Goal: Submit feedback/report problem

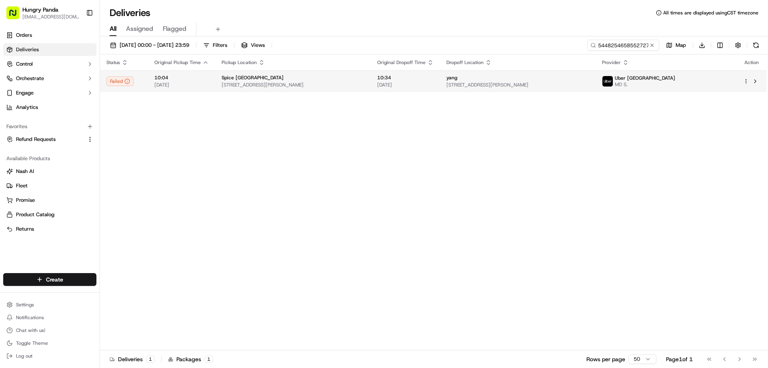
type input "5448254658552727801297"
click at [525, 80] on div "yang" at bounding box center [517, 77] width 143 height 6
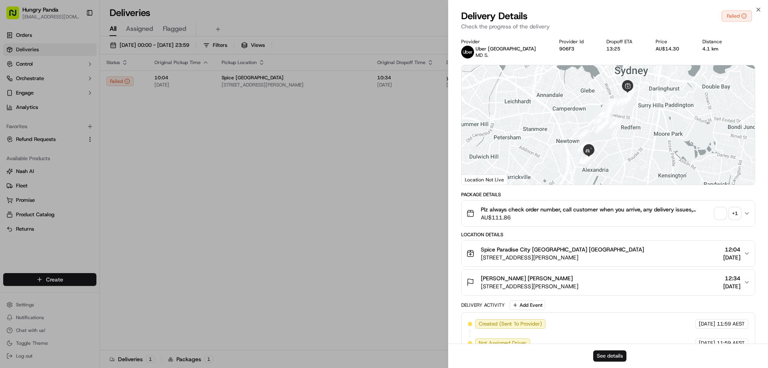
click at [603, 356] on button "See details" at bounding box center [609, 355] width 33 height 11
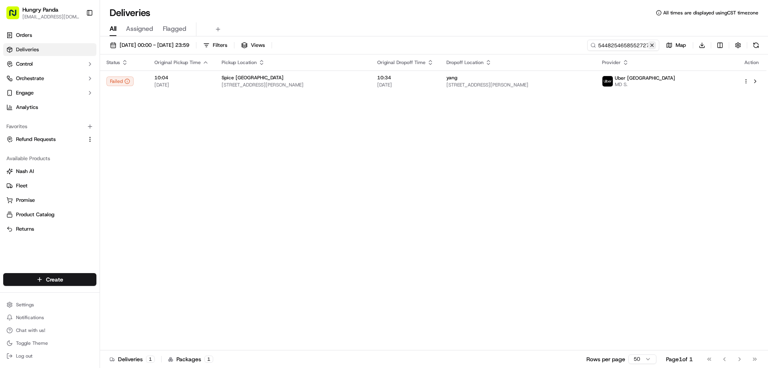
click at [650, 46] on button at bounding box center [652, 45] width 8 height 8
drag, startPoint x: 650, startPoint y: 46, endPoint x: 644, endPoint y: 47, distance: 6.2
click at [650, 46] on input at bounding box center [611, 45] width 96 height 11
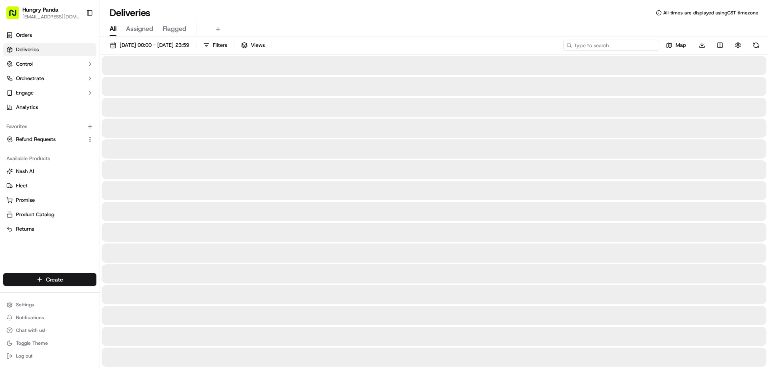
paste input ""025229523895173186248 ""
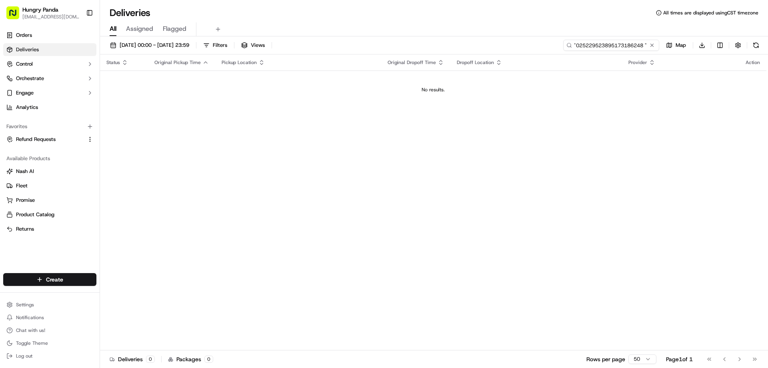
click at [577, 46] on input ""025229523895173186248 "" at bounding box center [611, 45] width 96 height 11
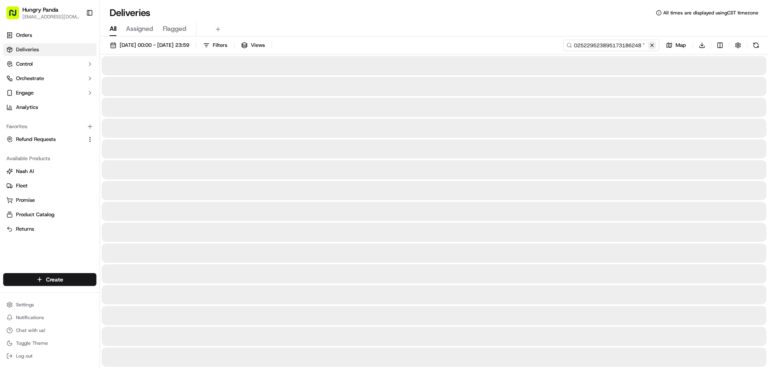
type input "025229523895173186248 ""
click at [648, 44] on button at bounding box center [652, 45] width 8 height 8
click at [634, 44] on input at bounding box center [611, 45] width 96 height 11
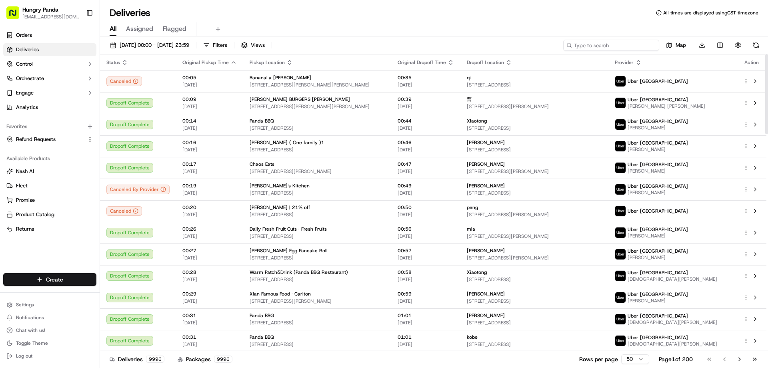
paste input ""025229523895173186248 ""
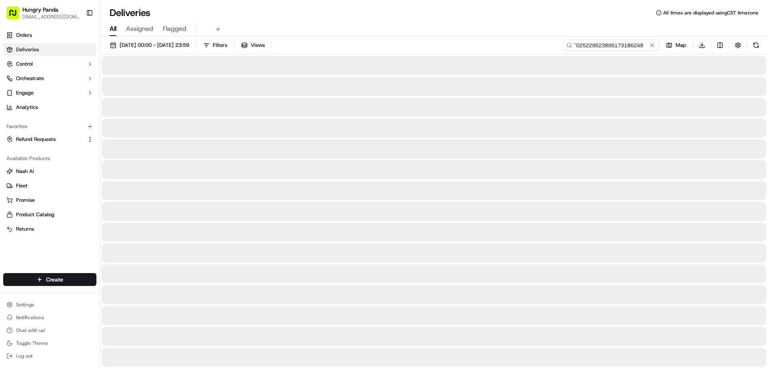
click at [577, 47] on input ""025229523895173186248" at bounding box center [611, 45] width 96 height 11
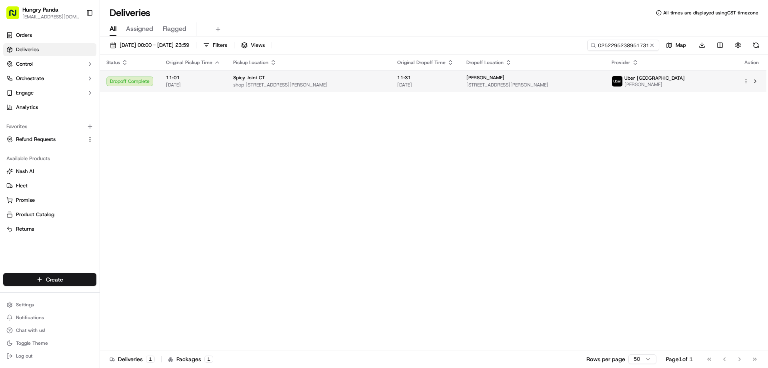
click at [432, 86] on td "11:31 19/09/2025" at bounding box center [425, 81] width 69 height 22
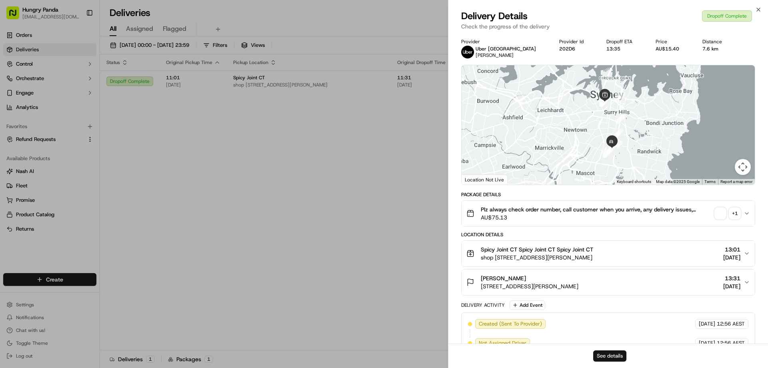
click at [610, 360] on button "See details" at bounding box center [609, 355] width 33 height 11
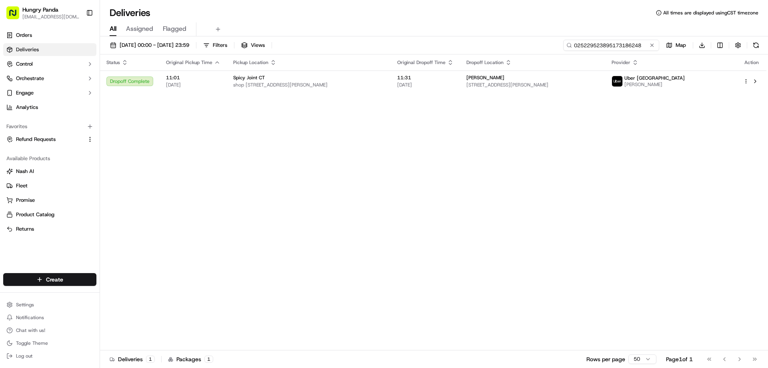
click at [643, 46] on input "025229523895173186248" at bounding box center [611, 45] width 96 height 11
paste input "8641266148557732591780"
type input "8641266148557732591780"
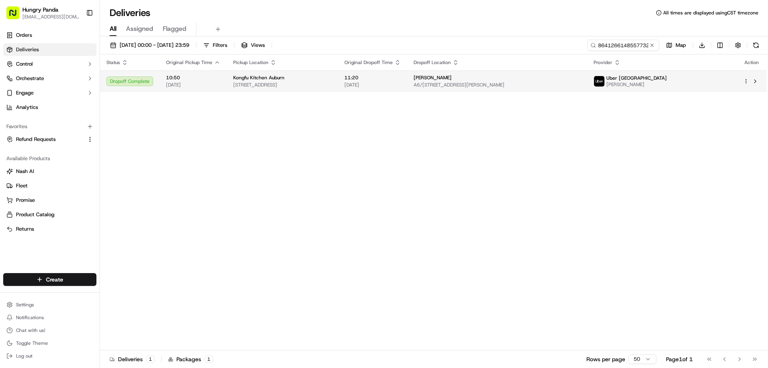
click at [407, 89] on td "11:20 19/09/2025" at bounding box center [372, 81] width 69 height 22
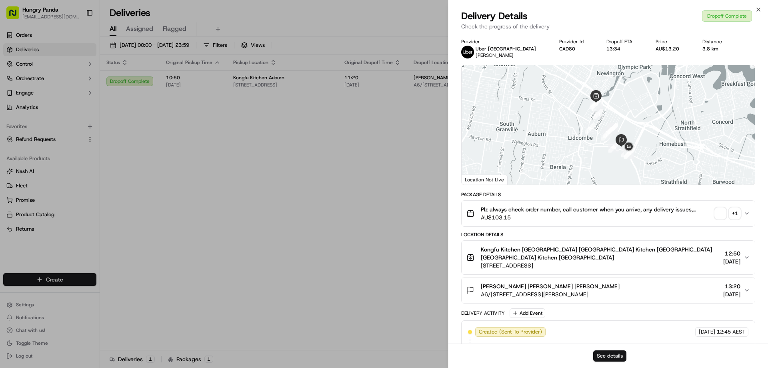
click at [610, 360] on button "See details" at bounding box center [609, 355] width 33 height 11
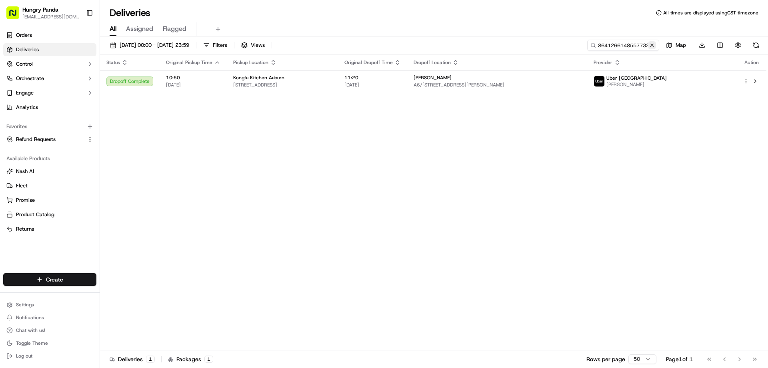
click at [654, 42] on button at bounding box center [652, 45] width 8 height 8
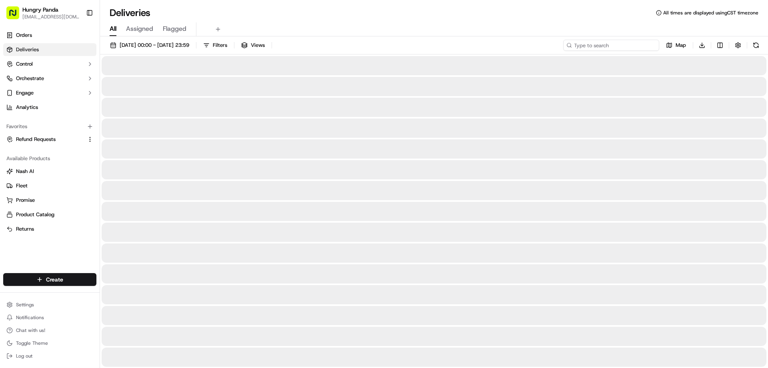
click at [654, 42] on input at bounding box center [611, 45] width 96 height 11
paste input "4550215978857794271616"
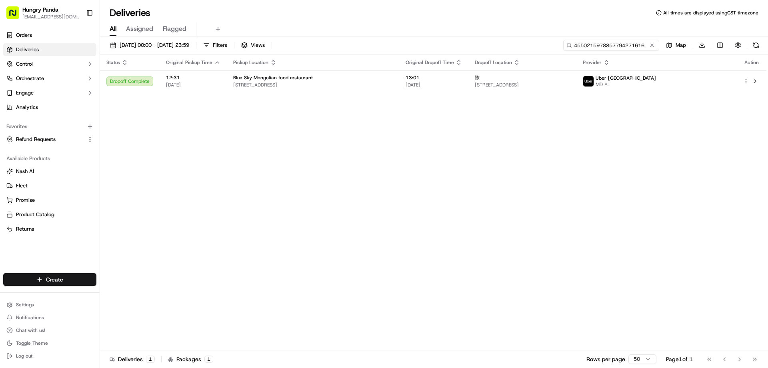
type input "4550215978857794271616"
click at [428, 94] on div "Status Original Pickup Time Pickup Location Original Dropoff Time Dropoff Locat…" at bounding box center [433, 202] width 666 height 296
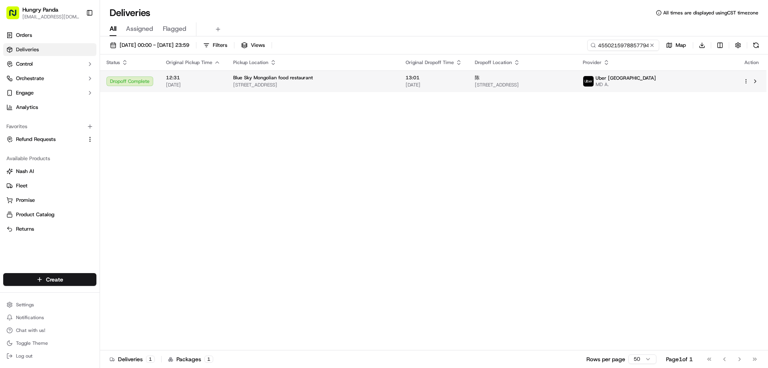
click at [499, 80] on div "陈" at bounding box center [522, 77] width 95 height 6
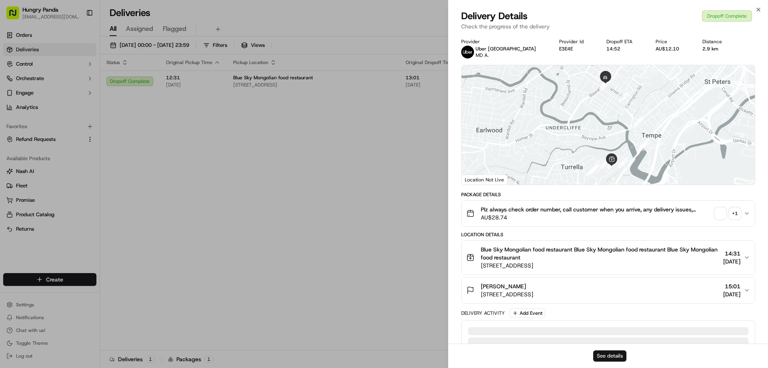
click at [613, 352] on button "See details" at bounding box center [609, 355] width 33 height 11
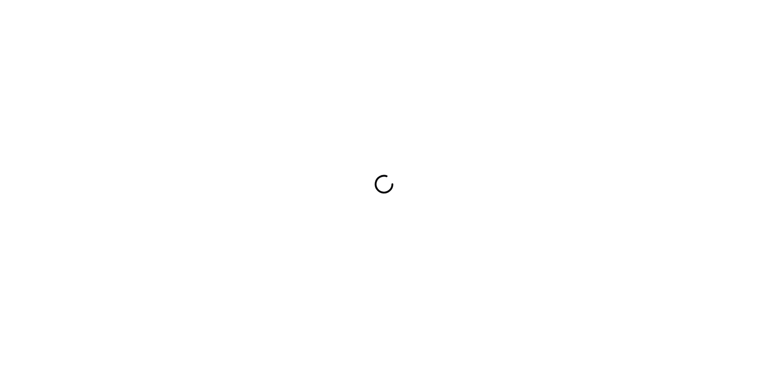
drag, startPoint x: 0, startPoint y: 0, endPoint x: 379, endPoint y: 250, distance: 454.1
click at [379, 250] on div at bounding box center [384, 184] width 768 height 368
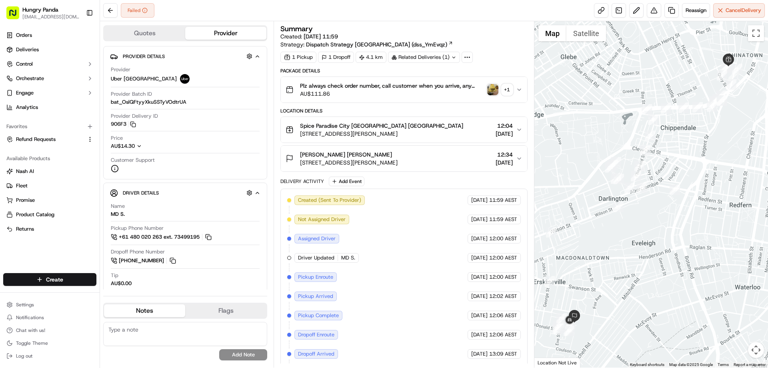
click at [494, 88] on img "button" at bounding box center [492, 89] width 11 height 11
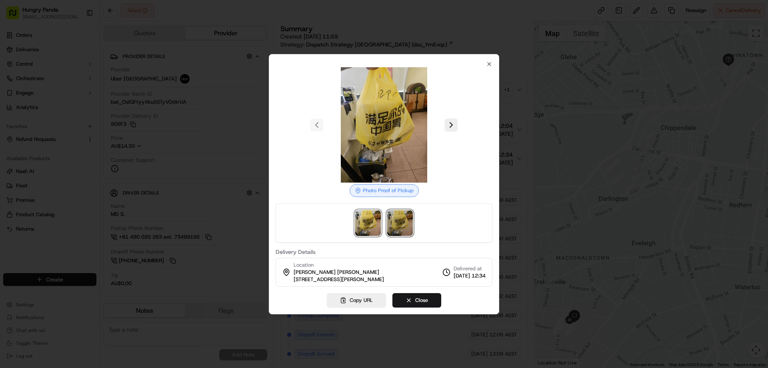
click at [400, 226] on img at bounding box center [400, 223] width 26 height 26
click at [518, 106] on div at bounding box center [384, 184] width 768 height 368
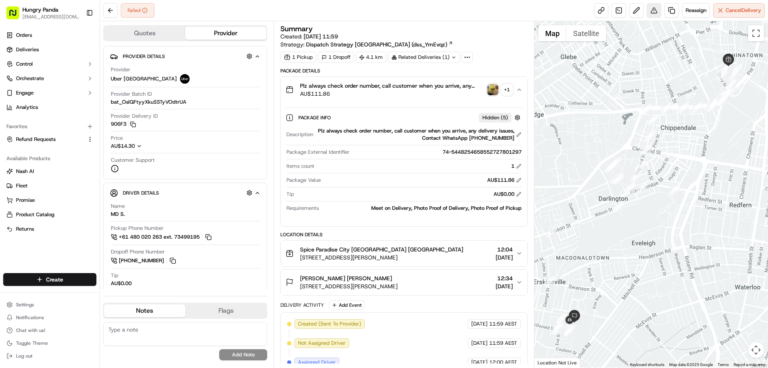
click at [655, 10] on button at bounding box center [654, 10] width 14 height 14
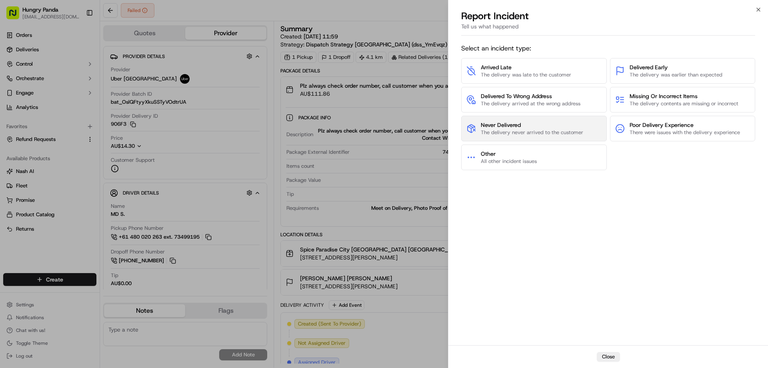
click at [495, 119] on button "Never Delivered The delivery never arrived to the customer" at bounding box center [534, 129] width 146 height 26
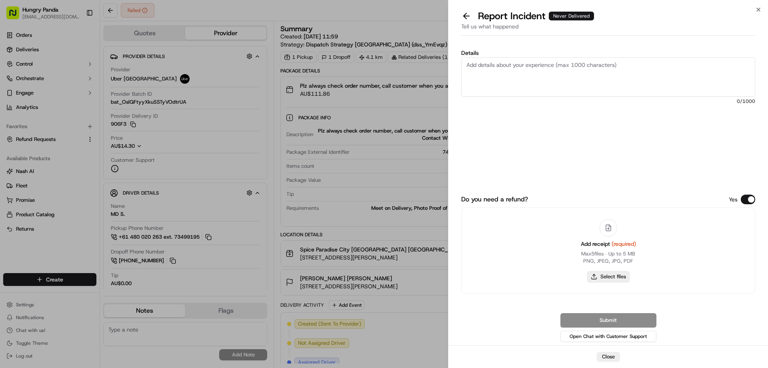
click at [598, 274] on button "Select files" at bounding box center [608, 276] width 42 height 11
type input "C:\fakepath\screenshot_2025-09-19_14-33-30.png"
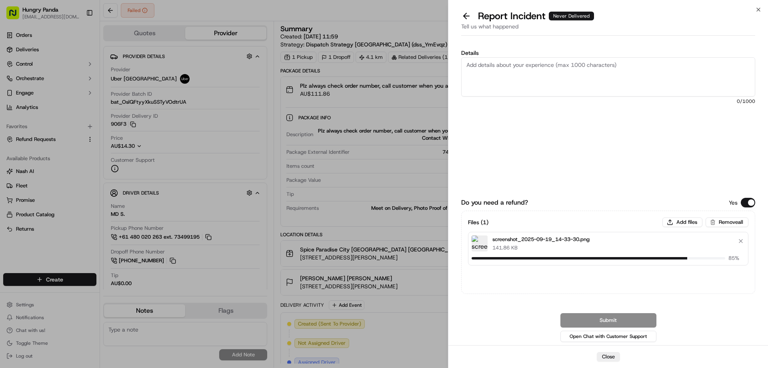
click at [506, 87] on textarea "Details" at bounding box center [608, 76] width 294 height 39
click at [558, 89] on textarea "Details" at bounding box center [608, 76] width 294 height 39
paste textarea "The customer reported that he did not receive the meal. The order log showed th…"
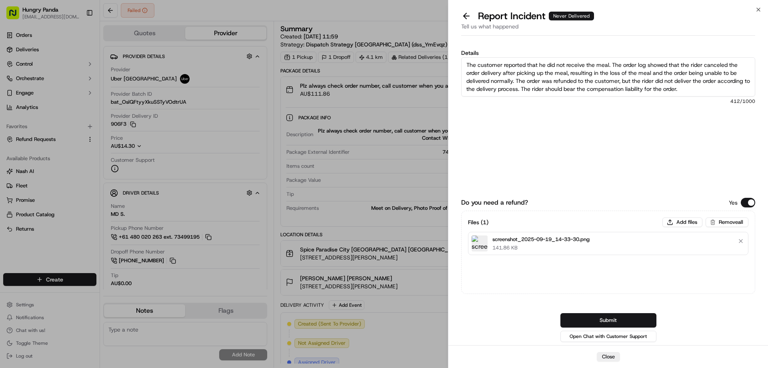
type textarea "The customer reported that he did not receive the meal. The order log showed th…"
click at [599, 320] on button "Submit" at bounding box center [608, 320] width 96 height 14
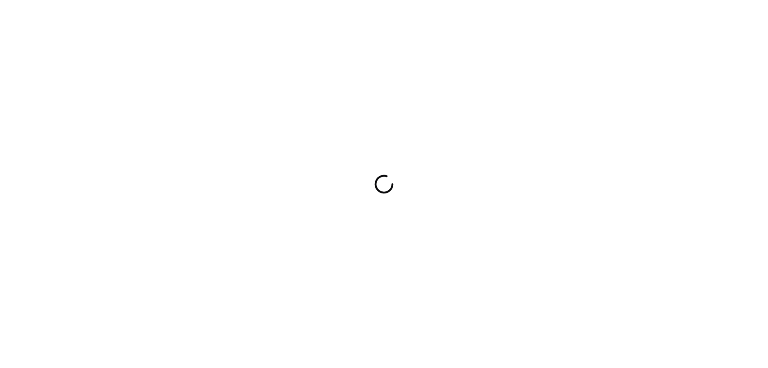
click at [439, 162] on div at bounding box center [384, 184] width 768 height 368
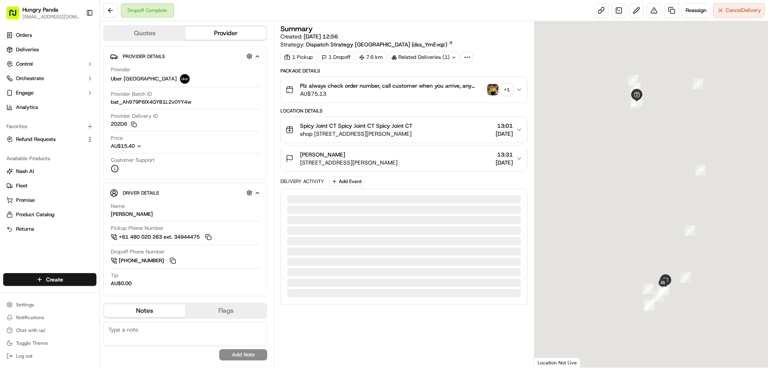
click at [491, 89] on img "button" at bounding box center [492, 89] width 11 height 11
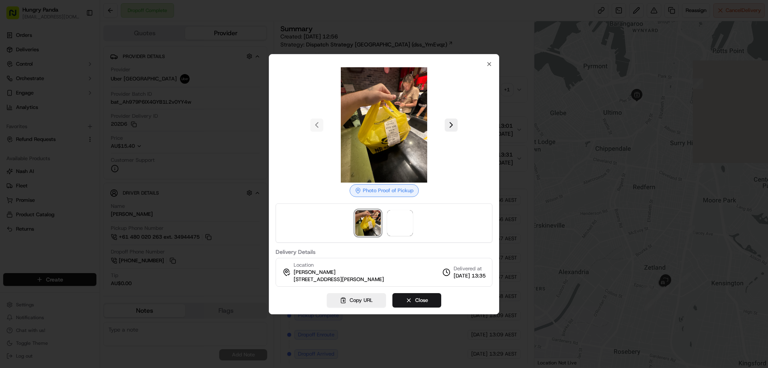
click at [386, 240] on div at bounding box center [384, 222] width 217 height 39
click at [394, 233] on span at bounding box center [400, 223] width 26 height 26
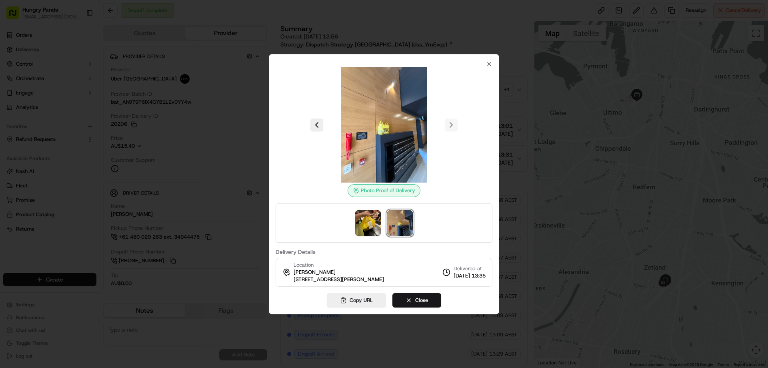
click at [516, 88] on div at bounding box center [384, 184] width 768 height 368
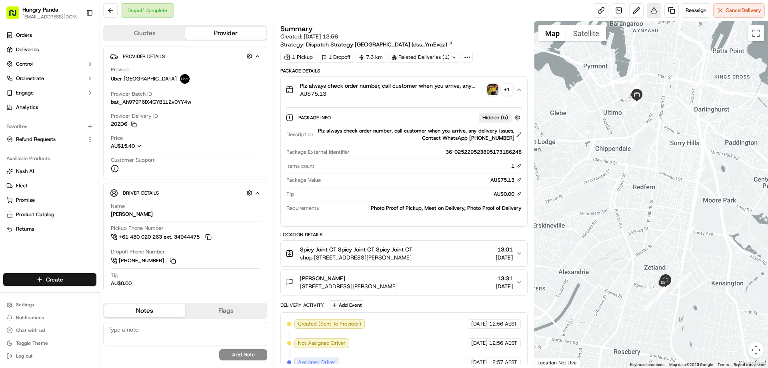
click at [653, 8] on button at bounding box center [654, 10] width 14 height 14
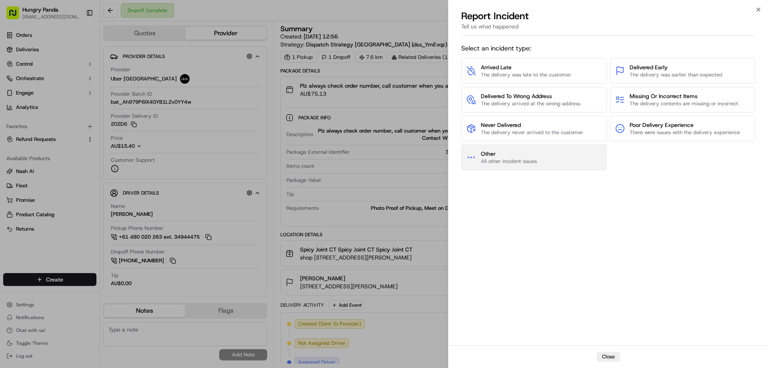
click at [533, 155] on span "Other" at bounding box center [509, 154] width 56 height 8
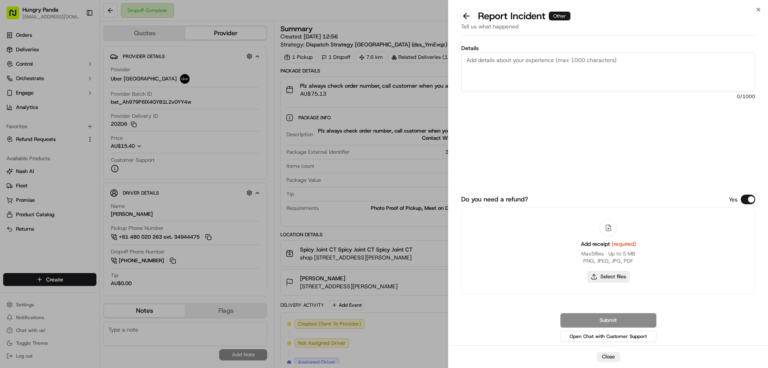
click at [607, 272] on button "Select files" at bounding box center [608, 276] width 42 height 11
type input "C:\fakepath\screenshot_2025-09-19_14-35-20.png"
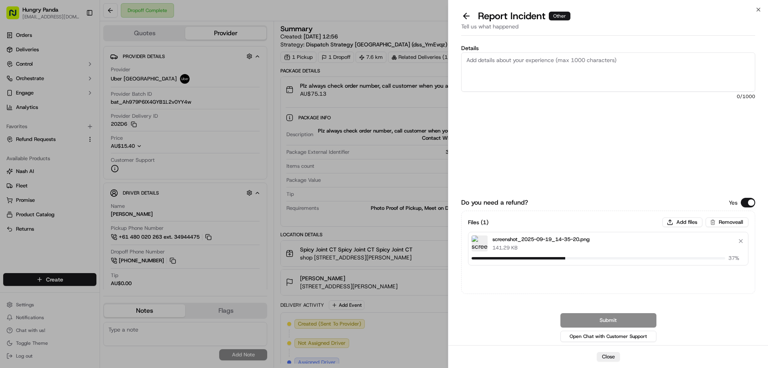
click at [489, 73] on textarea "Details" at bounding box center [608, 71] width 294 height 39
click at [549, 84] on textarea "Details" at bounding box center [608, 71] width 294 height 39
paste textarea "The customer reported that he did not receive the meal, and the delivery photo …"
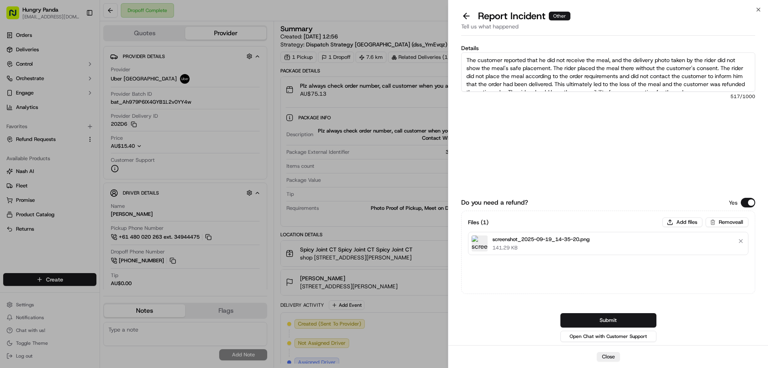
scroll to position [4, 0]
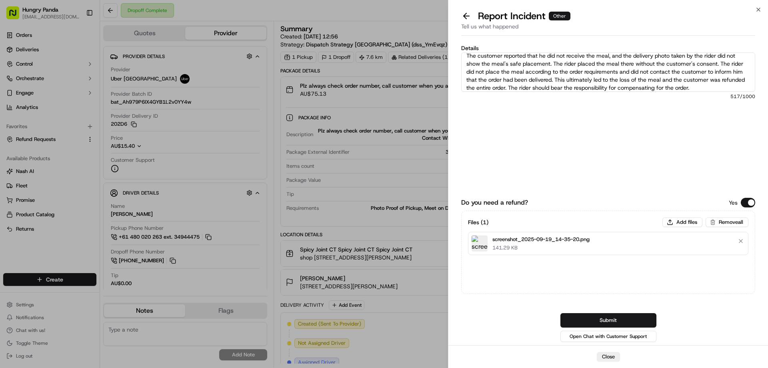
type textarea "The customer reported that he did not receive the meal, and the delivery photo …"
click at [594, 311] on div "Do you need a refund? Yes Files ( 1 ) Add files Remove all screenshot_2025-09-1…" at bounding box center [608, 257] width 294 height 171
click at [592, 317] on button "Submit" at bounding box center [608, 320] width 96 height 14
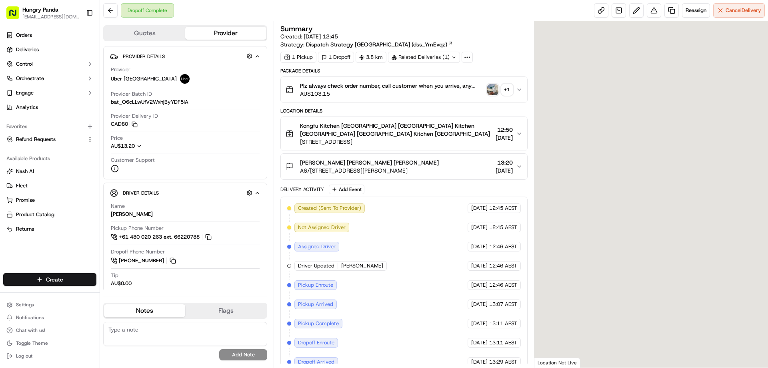
click at [494, 88] on img "button" at bounding box center [492, 89] width 11 height 11
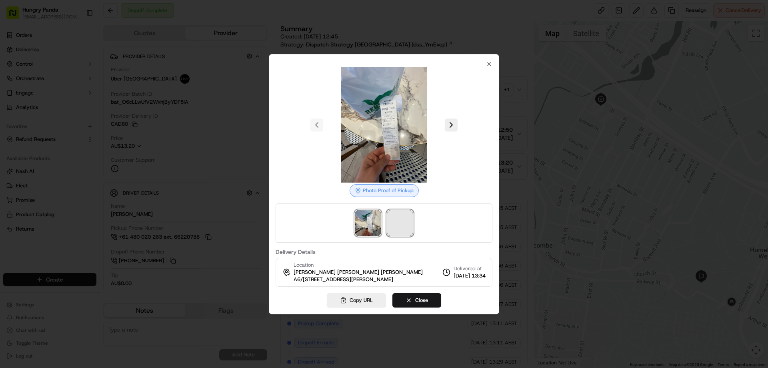
click at [406, 214] on span at bounding box center [400, 223] width 26 height 26
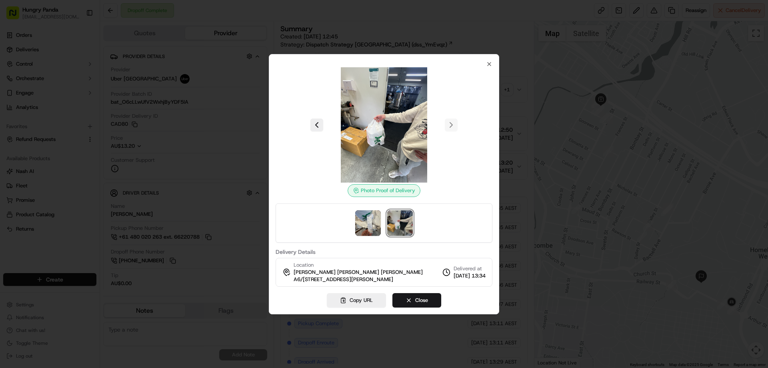
click at [509, 90] on div at bounding box center [384, 184] width 768 height 368
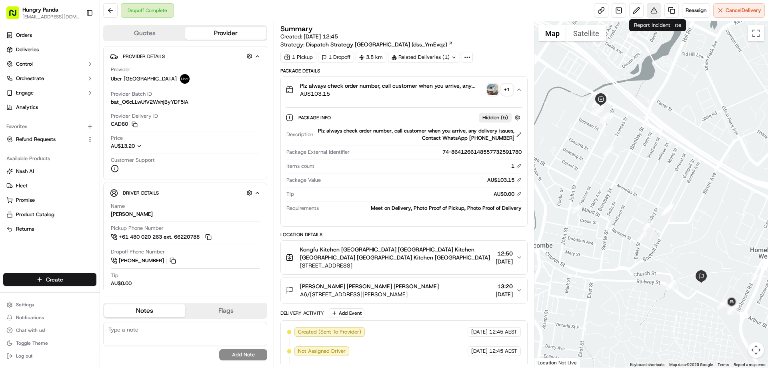
click at [654, 11] on button at bounding box center [654, 10] width 14 height 14
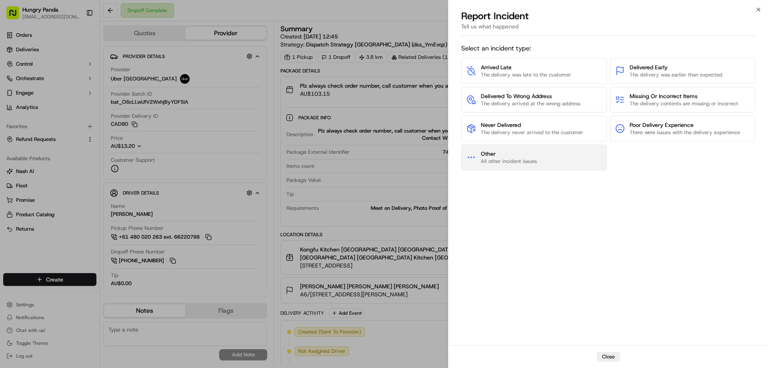
click at [525, 158] on span "All other incident issues" at bounding box center [509, 161] width 56 height 7
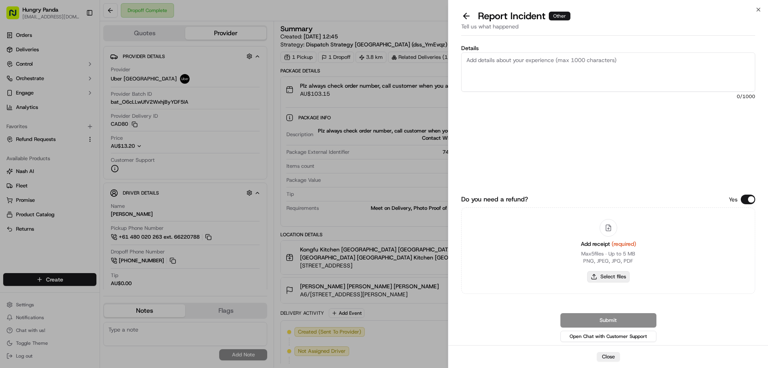
click at [609, 280] on button "Select files" at bounding box center [608, 276] width 42 height 11
type input "C:\fakepath\screenshot_2025-09-19_14-55-29.png"
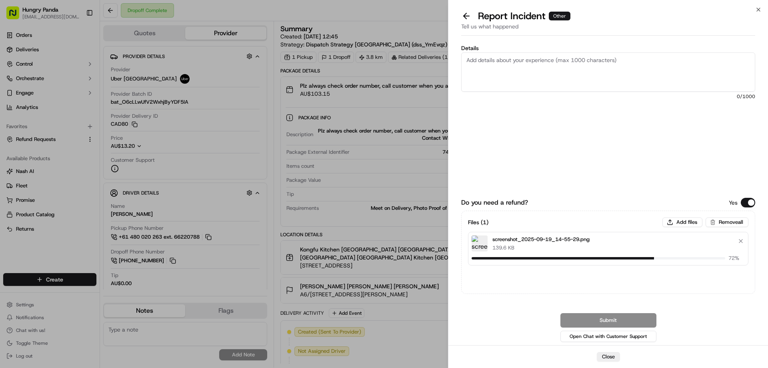
click at [534, 58] on textarea "Details" at bounding box center [608, 71] width 294 height 39
click at [553, 73] on textarea "Details" at bounding box center [608, 71] width 294 height 39
paste textarea "The customer reported that he did not receive the meal, and the photo taken by …"
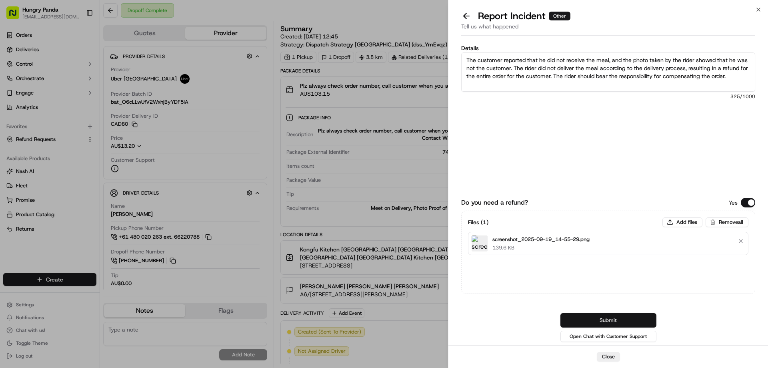
type textarea "The customer reported that he did not receive the meal, and the photo taken by …"
click at [587, 318] on button "Submit" at bounding box center [608, 320] width 96 height 14
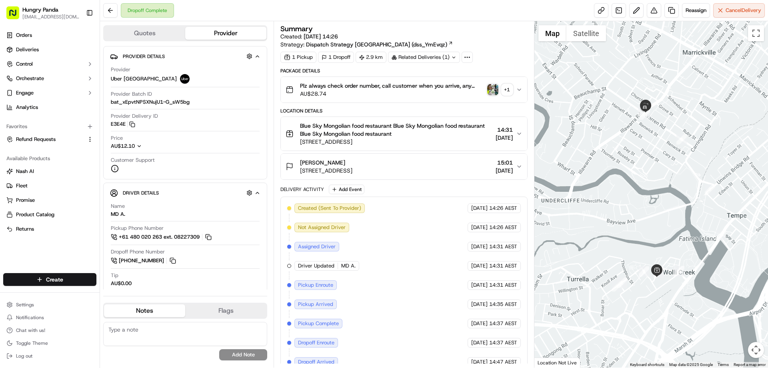
drag, startPoint x: 515, startPoint y: 83, endPoint x: 517, endPoint y: 92, distance: 9.4
click at [515, 83] on div "Plz always check order number, call customer when you arrive, any delivery issu…" at bounding box center [401, 90] width 230 height 16
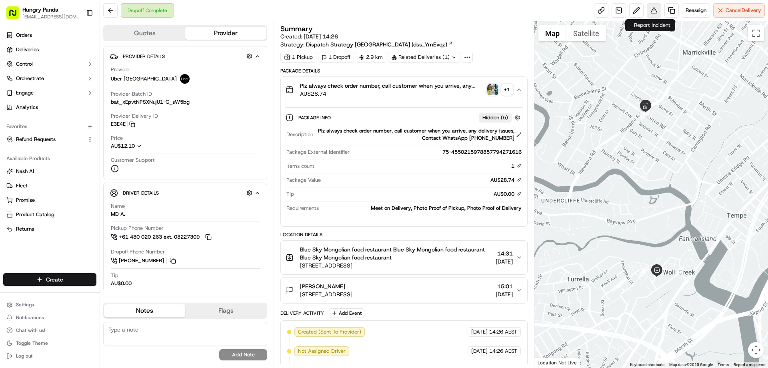
click at [650, 10] on button at bounding box center [654, 10] width 14 height 14
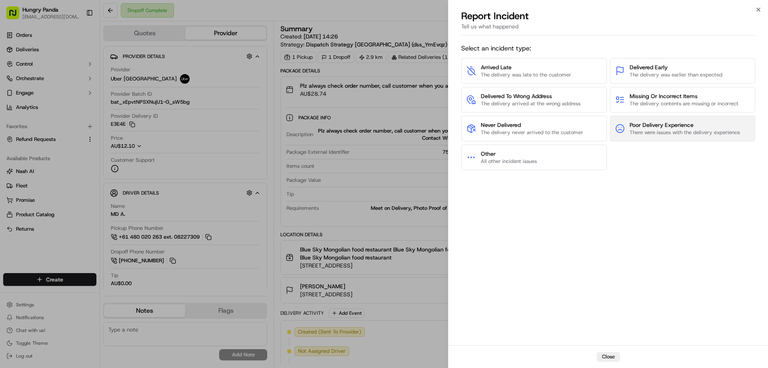
click at [649, 130] on span "There were issues with the delivery experience" at bounding box center [685, 132] width 110 height 7
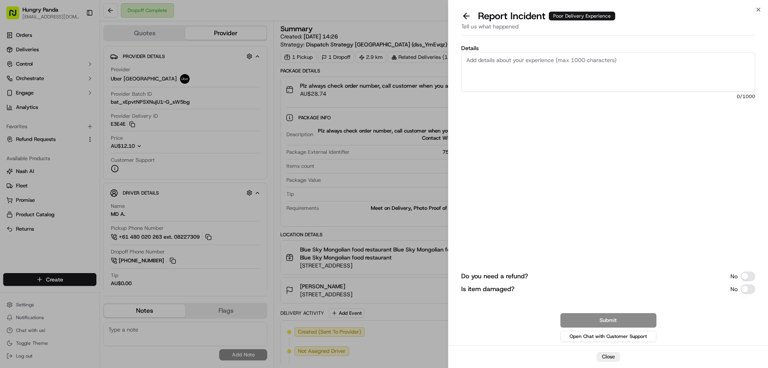
click at [746, 273] on button "Do you need a refund?" at bounding box center [748, 276] width 14 height 10
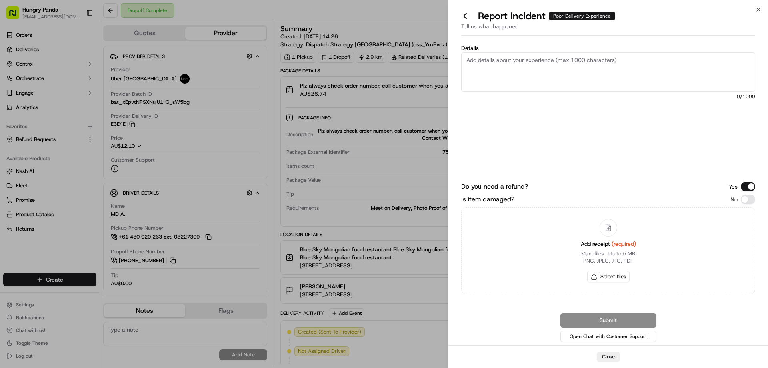
click at [748, 199] on button "Is item damaged?" at bounding box center [748, 199] width 14 height 10
click at [611, 276] on button "Select files" at bounding box center [608, 276] width 42 height 11
type input "C:\fakepath\screenshot_2025-09-19_15-24-39.png"
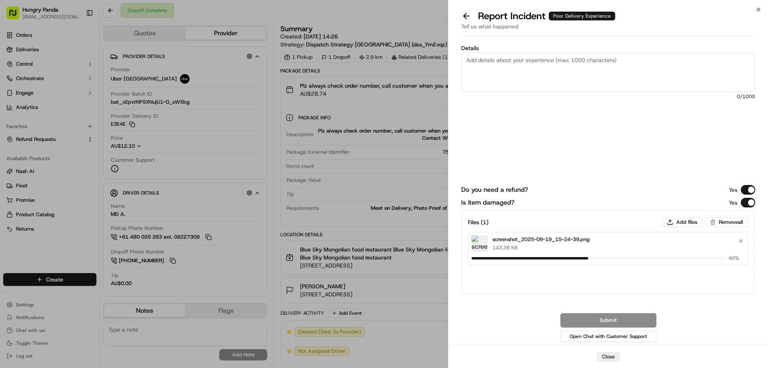
click at [556, 71] on textarea "Details" at bounding box center [608, 71] width 294 height 39
click at [552, 78] on textarea "Details" at bounding box center [608, 71] width 294 height 39
paste textarea "The customer reported that the food in his order was spilled. As shown in the p…"
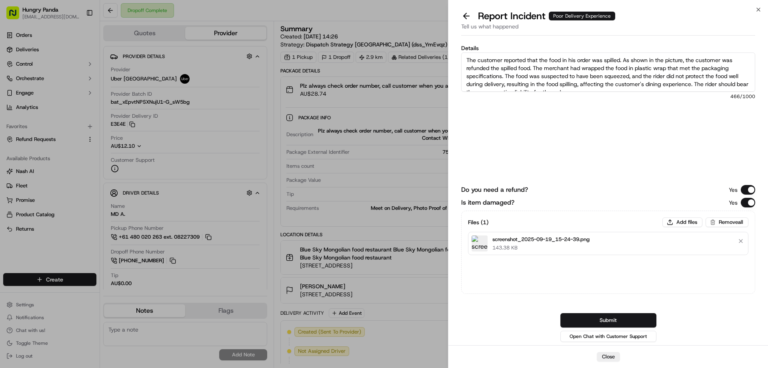
scroll to position [4, 0]
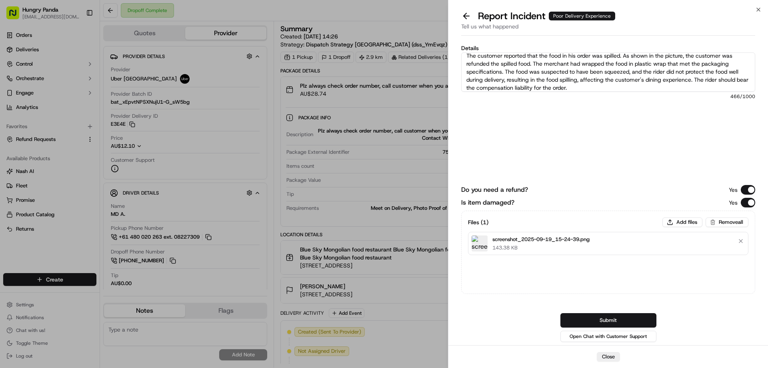
type textarea "The customer reported that the food in his order was spilled. As shown in the p…"
click at [676, 222] on button "Add files" at bounding box center [682, 222] width 40 height 10
type input "C:\fakepath\lQLPJw5w8ZPIaVnNBFDNAzywxhJ39ul6bNUIqbiCqspEAA_828_1104.png"
drag, startPoint x: 615, startPoint y: 320, endPoint x: 609, endPoint y: 320, distance: 6.4
click at [615, 321] on button "Submit" at bounding box center [608, 320] width 96 height 14
